Goal: Information Seeking & Learning: Learn about a topic

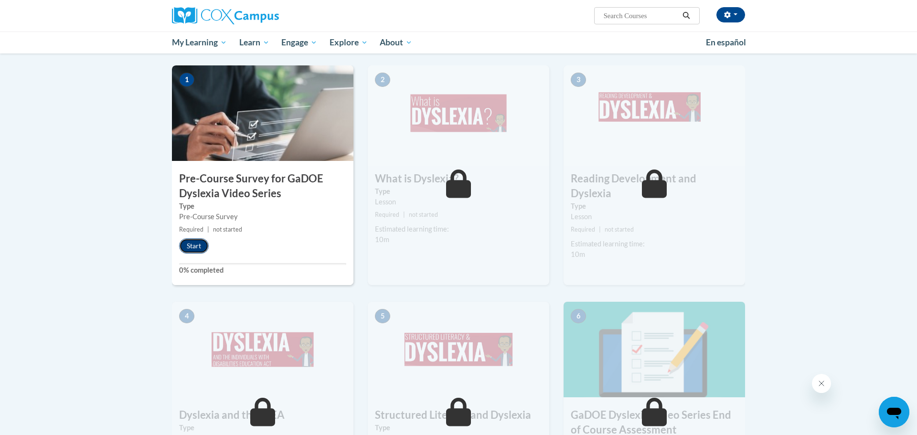
click at [194, 246] on button "Start" at bounding box center [194, 245] width 30 height 15
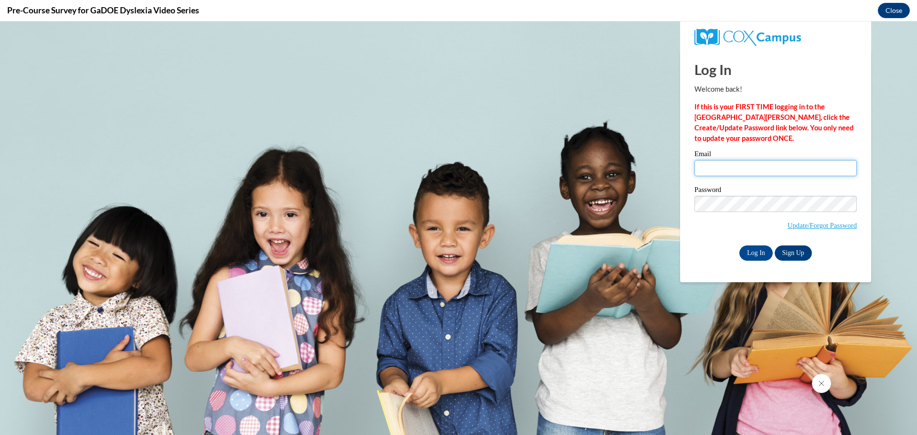
click at [716, 163] on input "Email" at bounding box center [775, 168] width 162 height 16
type input "wfranke@nfdlschools.org"
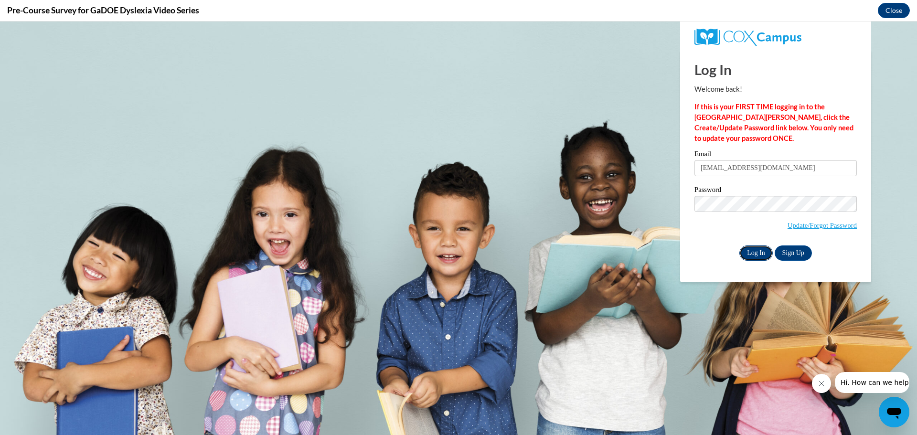
click at [765, 253] on input "Log In" at bounding box center [755, 253] width 33 height 15
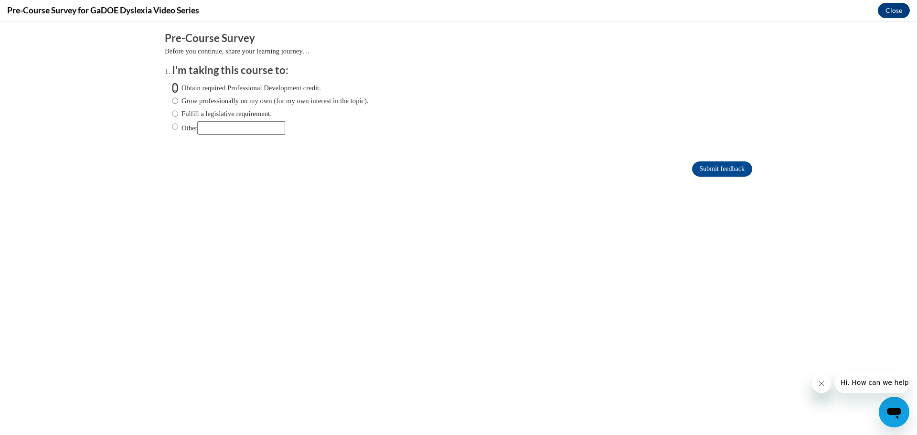
click at [175, 86] on input "Obtain required Professional Development credit." at bounding box center [175, 88] width 6 height 11
radio input "true"
click at [747, 171] on input "Submit feedback" at bounding box center [722, 168] width 60 height 15
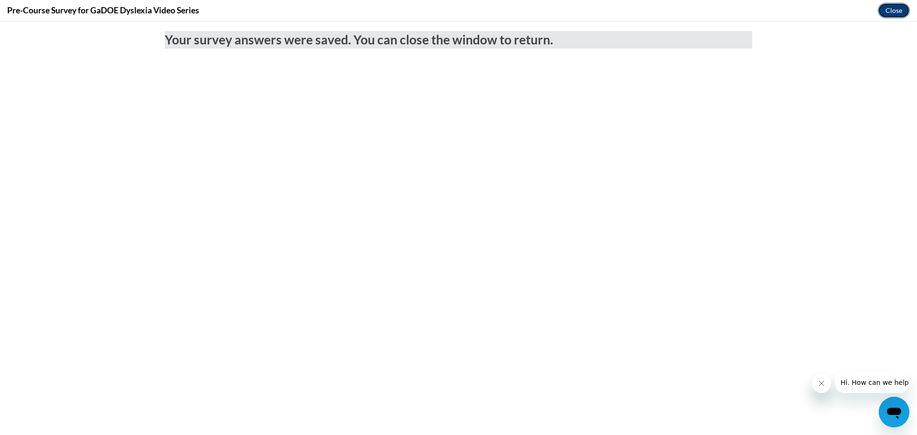
click at [893, 12] on button "Close" at bounding box center [894, 10] width 32 height 15
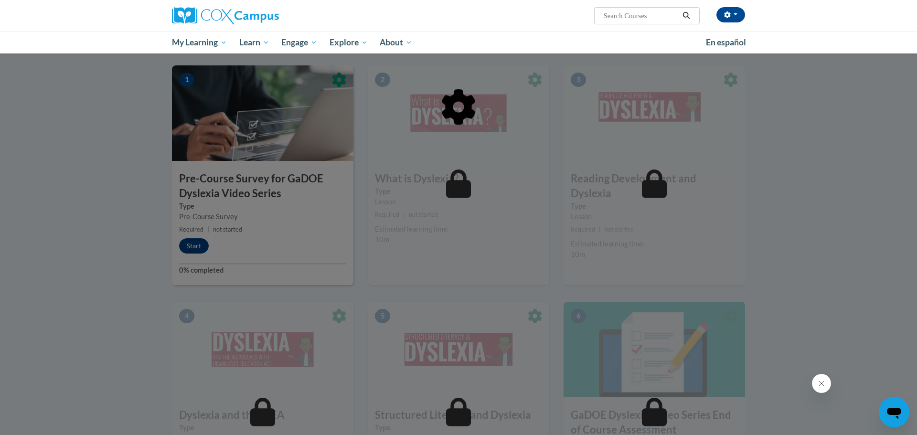
click at [190, 247] on div at bounding box center [458, 217] width 917 height 435
click at [192, 247] on div at bounding box center [458, 217] width 917 height 435
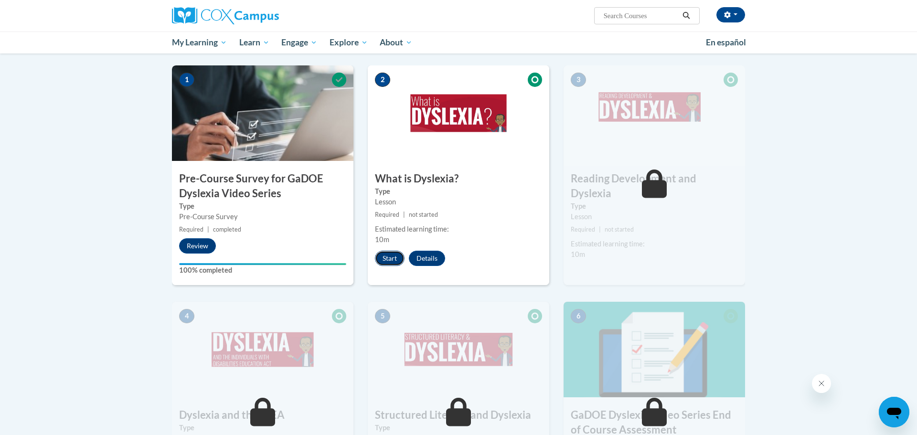
click at [389, 264] on button "Start" at bounding box center [390, 258] width 30 height 15
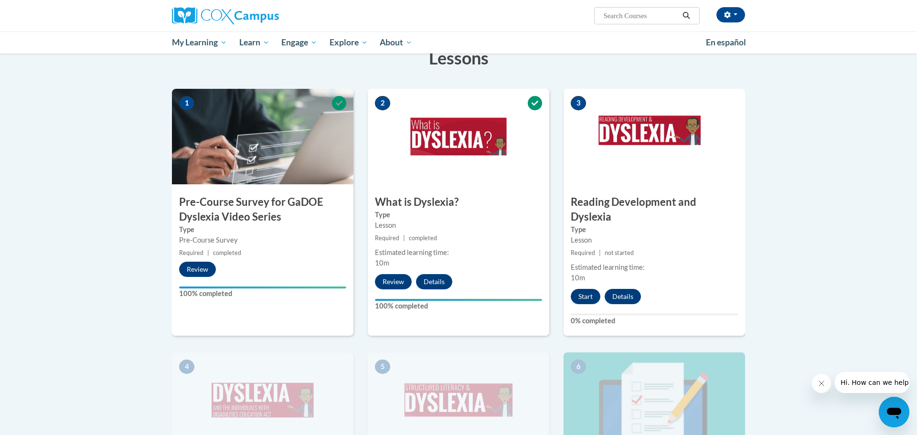
scroll to position [176, 0]
click at [589, 288] on button "Start" at bounding box center [586, 295] width 30 height 15
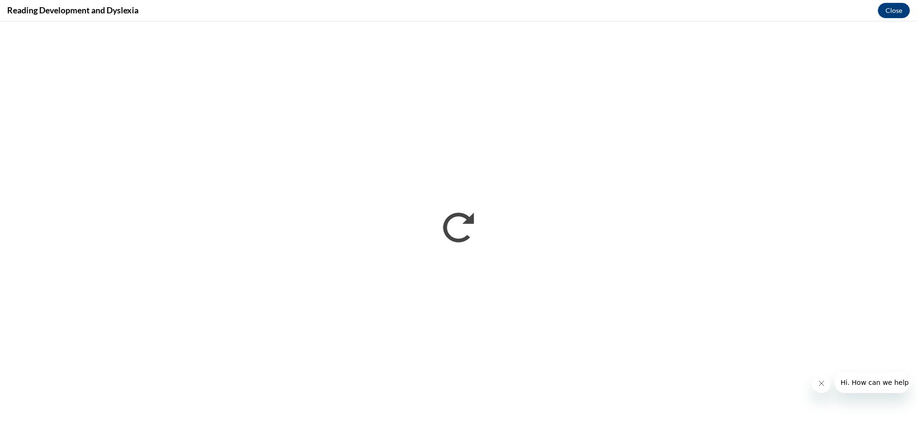
scroll to position [0, 0]
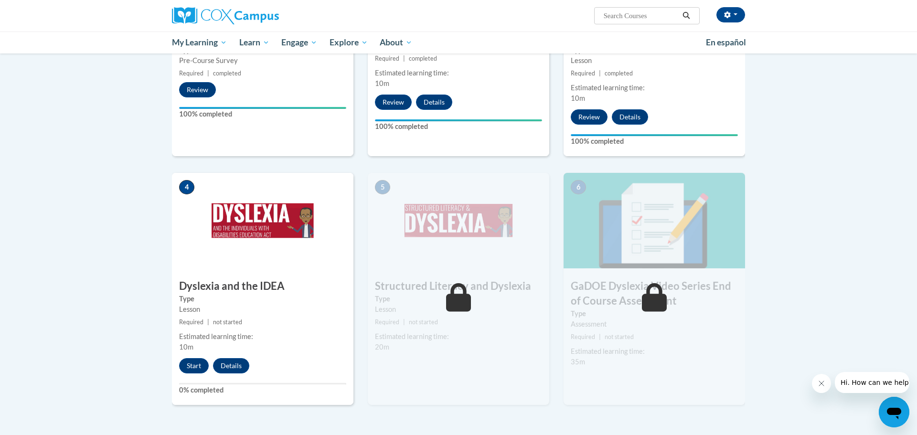
scroll to position [357, 0]
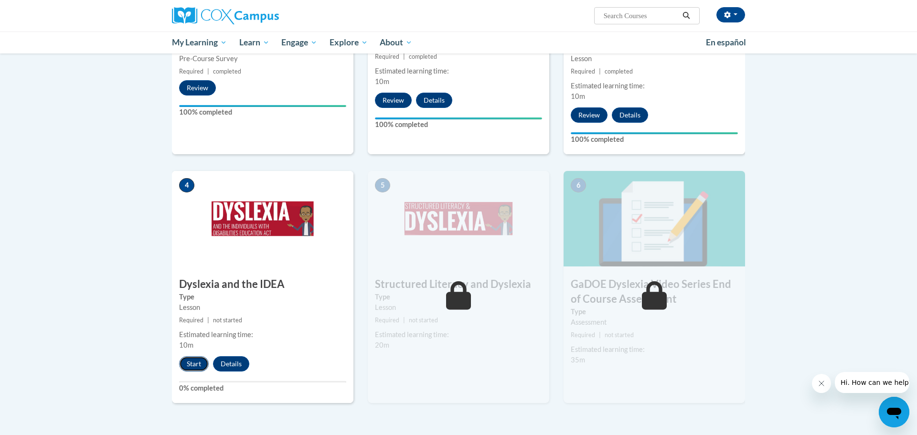
click at [192, 356] on button "Start" at bounding box center [194, 363] width 30 height 15
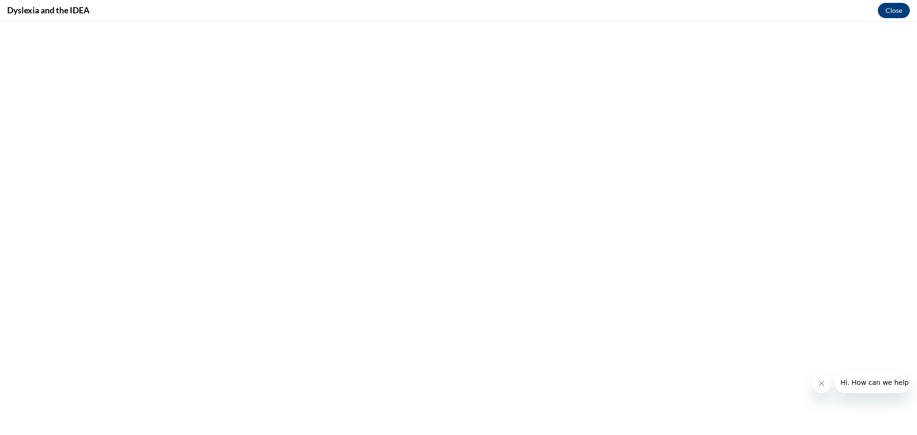
click at [890, 11] on button "Close" at bounding box center [894, 10] width 32 height 15
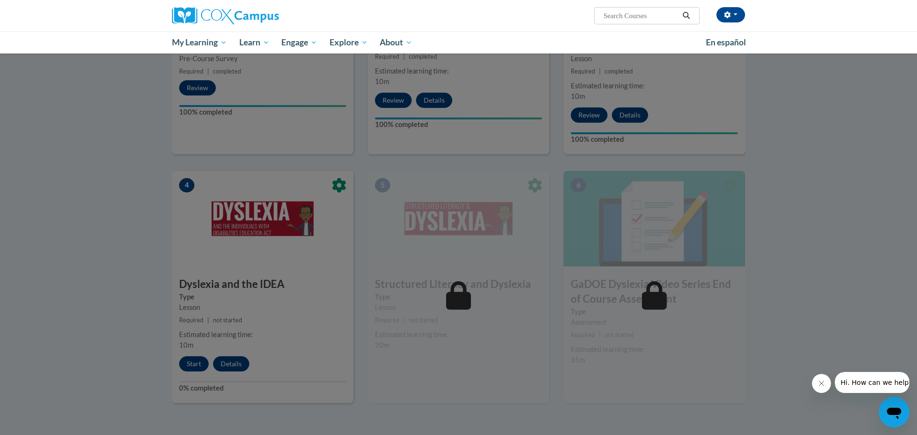
click at [149, 204] on div at bounding box center [458, 217] width 917 height 435
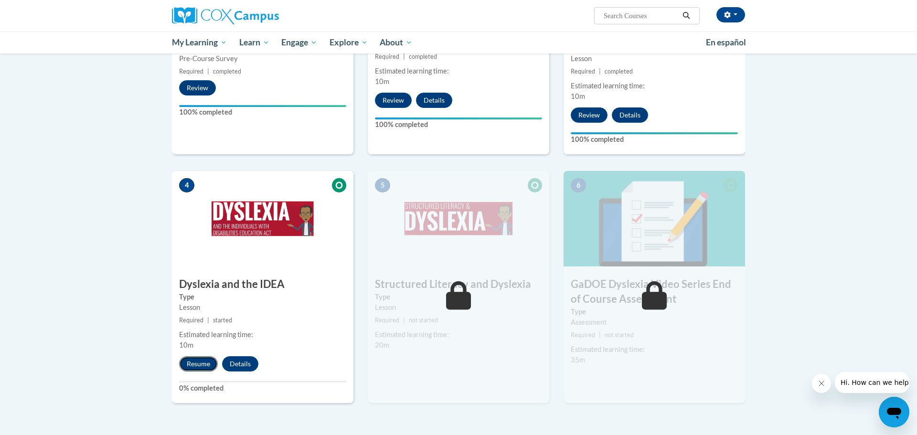
click at [203, 356] on button "Resume" at bounding box center [198, 363] width 39 height 15
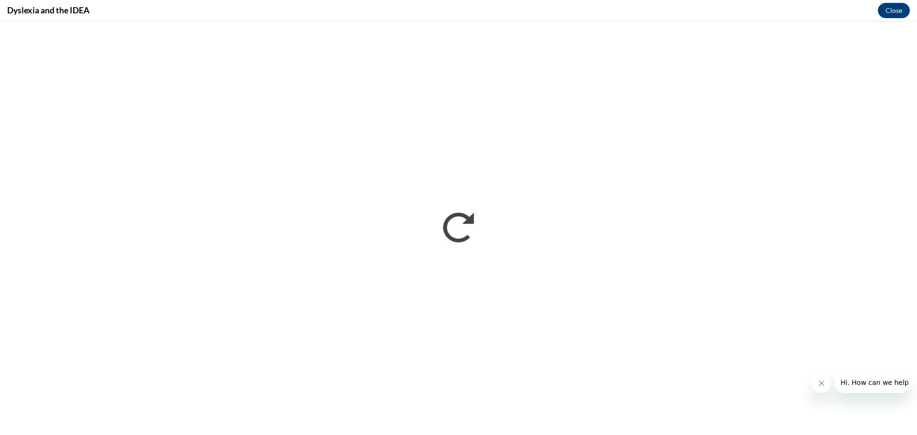
scroll to position [0, 0]
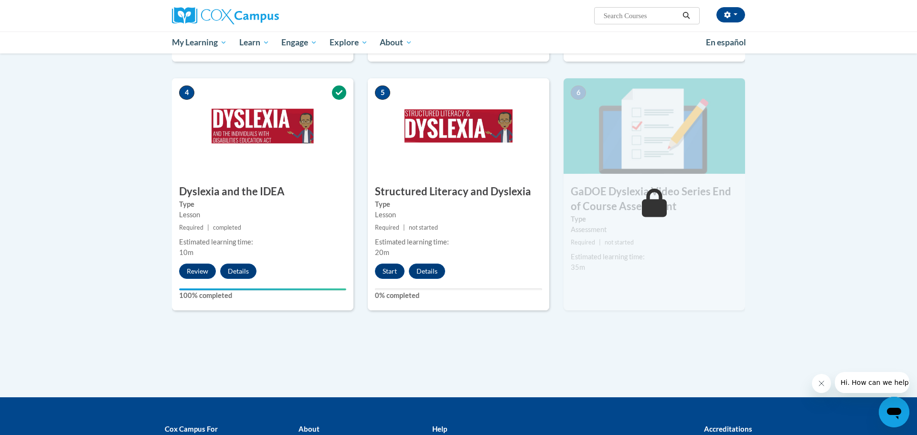
scroll to position [456, 0]
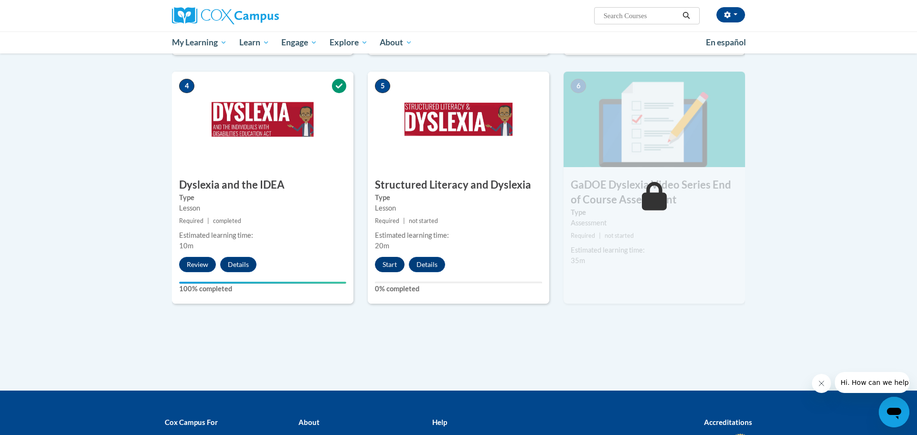
click at [391, 257] on button "Start" at bounding box center [390, 264] width 30 height 15
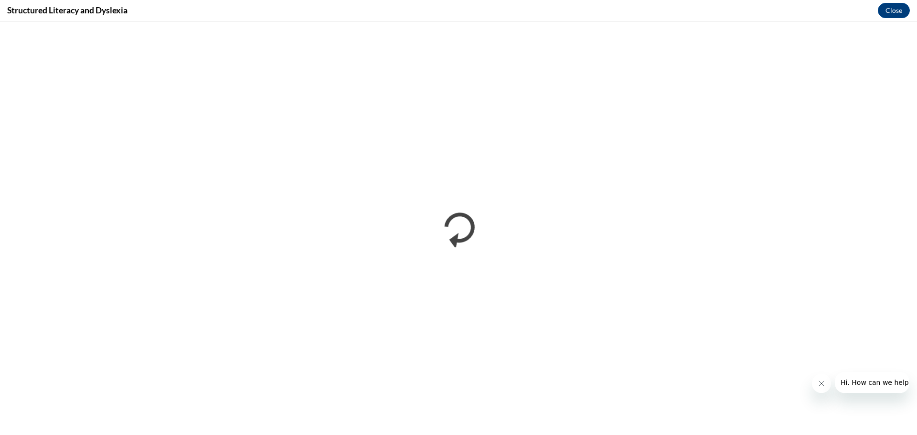
scroll to position [0, 0]
